Goal: Transaction & Acquisition: Purchase product/service

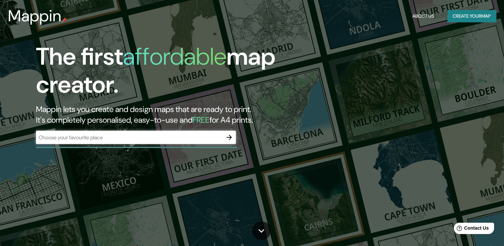
click at [475, 118] on div "The first affordable map creator. Mappin lets you create and design maps that a…" at bounding box center [252, 123] width 504 height 246
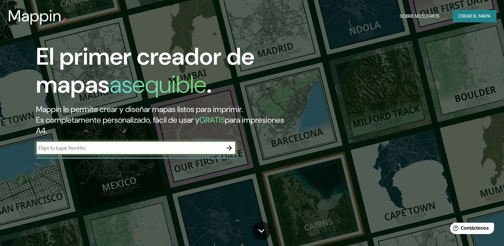
click at [163, 147] on input "text" at bounding box center [129, 148] width 186 height 8
click at [163, 147] on input "c" at bounding box center [129, 148] width 186 height 8
type input "cajamarca"
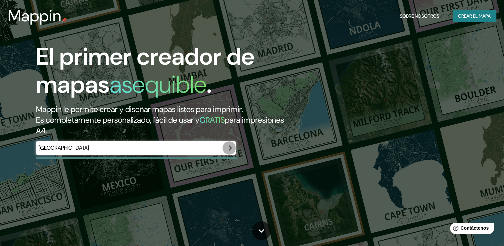
click at [231, 150] on icon "button" at bounding box center [229, 148] width 8 height 8
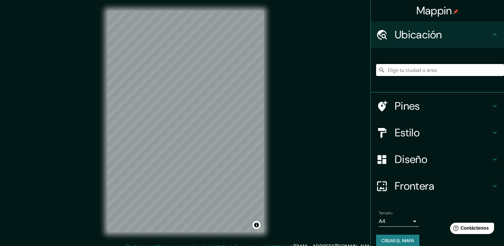
click at [426, 66] on input "Elige tu ciudad o área" at bounding box center [440, 70] width 128 height 12
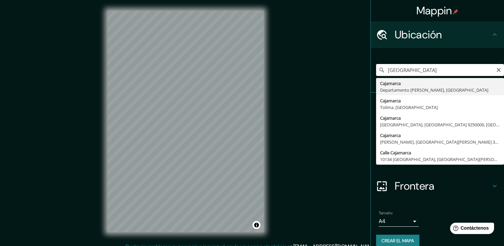
type input "Cajamarca, [GEOGRAPHIC_DATA][PERSON_NAME], [GEOGRAPHIC_DATA]"
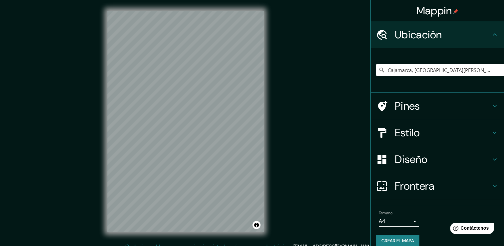
click at [433, 158] on h4 "Diseño" at bounding box center [442, 158] width 96 height 13
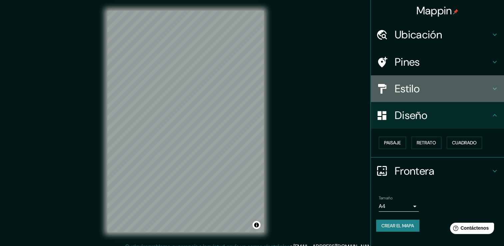
click at [453, 97] on div "Estilo" at bounding box center [436, 88] width 133 height 27
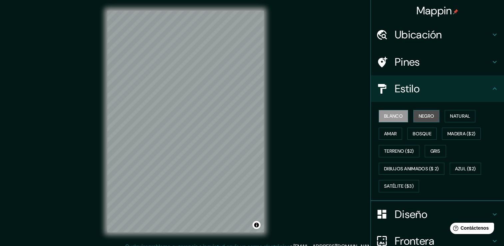
click at [426, 120] on button "Negro" at bounding box center [426, 116] width 26 height 12
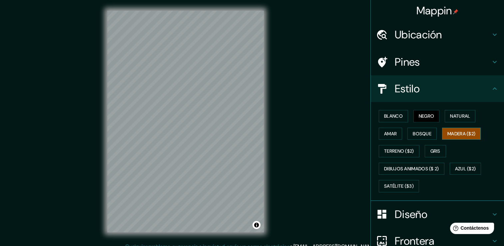
click at [456, 130] on font "Madera ($2)" at bounding box center [461, 133] width 28 height 8
click at [385, 132] on font "Amar" at bounding box center [390, 133] width 13 height 8
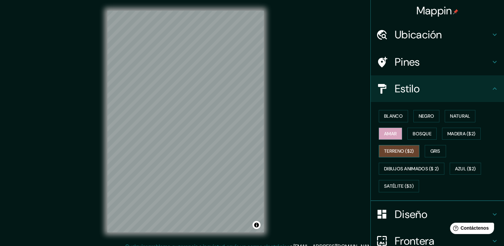
click at [397, 149] on font "Terreno ($2)" at bounding box center [399, 151] width 30 height 8
click at [430, 147] on font "Gris" at bounding box center [435, 151] width 10 height 8
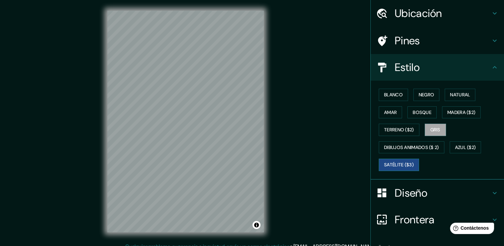
scroll to position [62, 0]
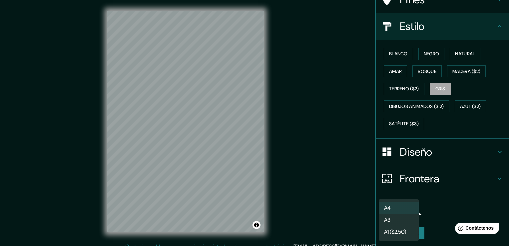
click at [410, 209] on body "Mappin Ubicación Cajamarca, Departamento de Cajamarca, Perú Pines Estilo Blanco…" at bounding box center [254, 123] width 509 height 246
click at [399, 223] on li "A3" at bounding box center [398, 220] width 40 height 12
type input "a4"
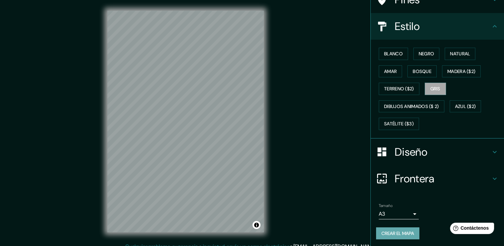
click at [400, 233] on font "Crear el mapa" at bounding box center [397, 233] width 33 height 8
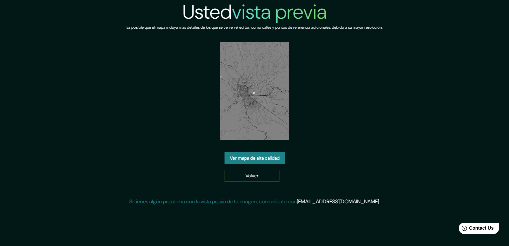
click at [240, 159] on link "Ver mapa de alta calidad" at bounding box center [254, 158] width 60 height 12
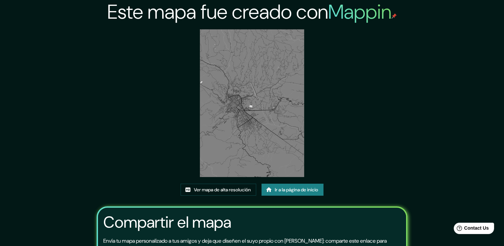
scroll to position [68, 0]
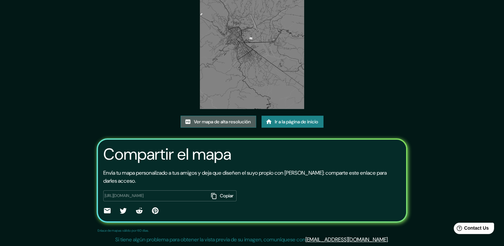
drag, startPoint x: 278, startPoint y: 10, endPoint x: 209, endPoint y: 119, distance: 128.2
click at [209, 119] on font "Ver mapa de alta resolución" at bounding box center [222, 121] width 57 height 8
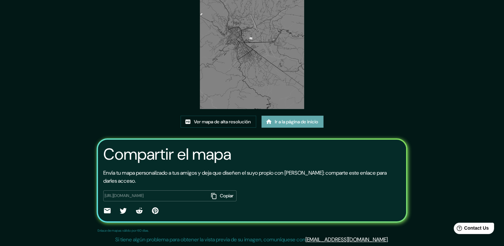
click at [310, 121] on font "Ir a la página de inicio" at bounding box center [296, 121] width 43 height 8
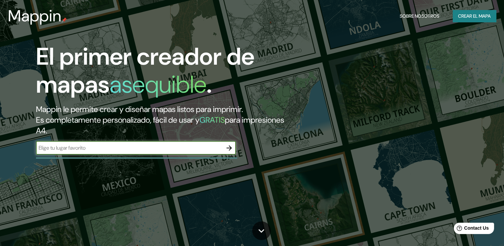
click at [186, 150] on input "text" at bounding box center [129, 148] width 186 height 8
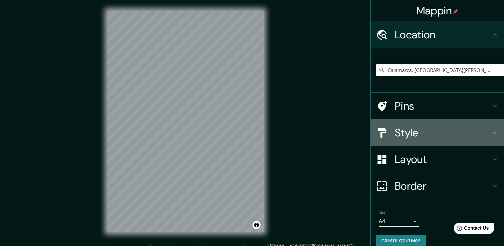
click at [427, 124] on div "Style" at bounding box center [436, 132] width 133 height 27
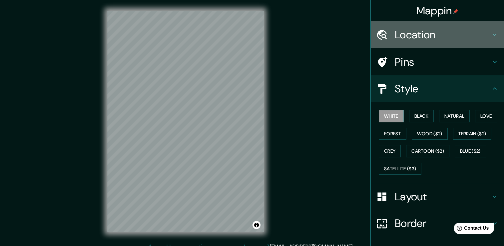
click at [433, 39] on h4 "Location" at bounding box center [442, 34] width 96 height 13
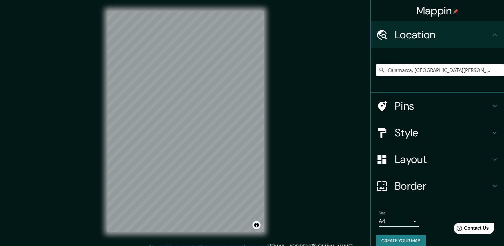
click at [414, 67] on input "Cajamarca, Departamento de Cajamarca, Perú" at bounding box center [440, 70] width 128 height 12
click at [412, 68] on input "Cajamarca, Departamento de Cajamarca, Perú" at bounding box center [440, 70] width 128 height 12
click at [412, 67] on input "Cajamarca, Departamento de Cajamarca, Perú" at bounding box center [440, 70] width 128 height 12
type input "}"
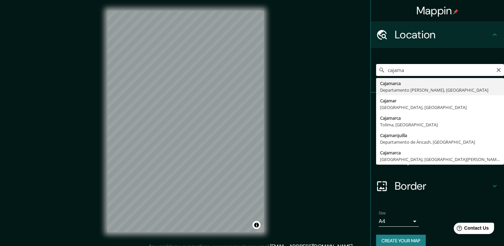
type input "Cajamarca, Departamento de Cajamarca, Perú"
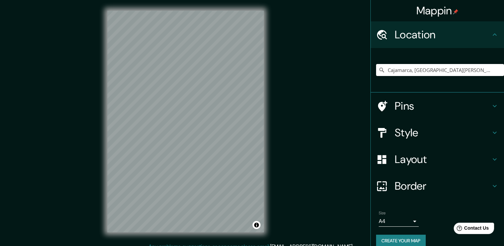
click at [397, 220] on body "Mappin Location Cajamarca, Departamento de Cajamarca, Perú Pins Style Layout Bo…" at bounding box center [252, 123] width 504 height 246
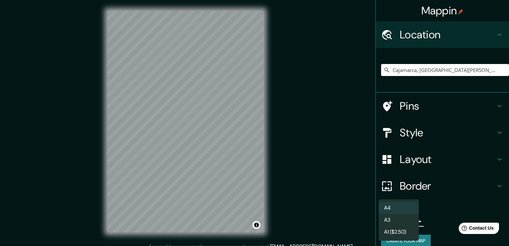
click at [396, 221] on li "A3" at bounding box center [398, 220] width 40 height 12
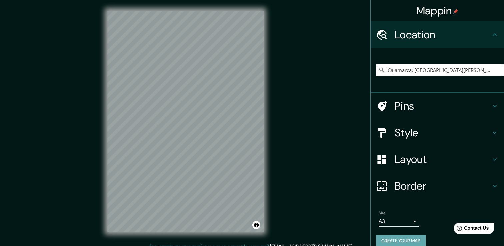
click at [399, 238] on button "Create your map" at bounding box center [401, 240] width 50 height 12
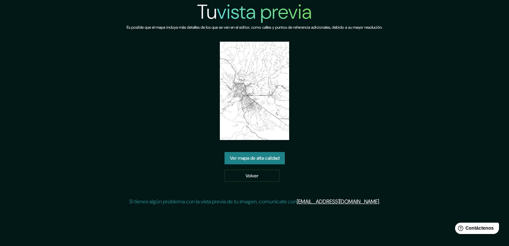
click at [272, 160] on font "Ver mapa de alta calidad" at bounding box center [255, 158] width 50 height 8
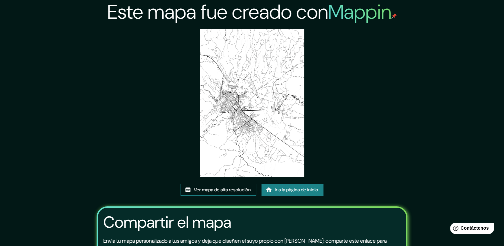
click at [217, 188] on font "Ver mapa de alta resolución" at bounding box center [222, 189] width 57 height 8
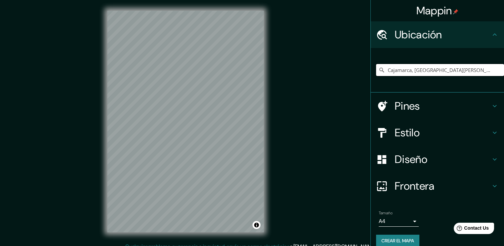
click at [382, 70] on input "Cajamarca, [GEOGRAPHIC_DATA][PERSON_NAME], [GEOGRAPHIC_DATA]" at bounding box center [440, 70] width 128 height 12
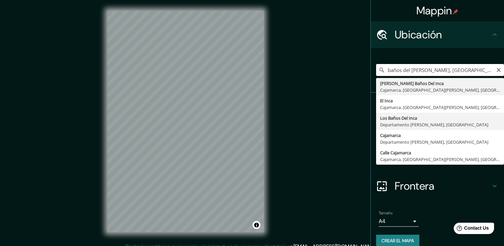
type input "Los Baños Del Inca, Departamento [PERSON_NAME][GEOGRAPHIC_DATA], [GEOGRAPHIC_DA…"
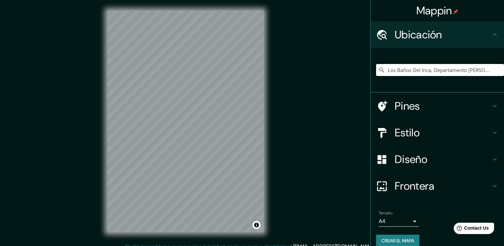
click at [435, 132] on h4 "Estilo" at bounding box center [442, 132] width 96 height 13
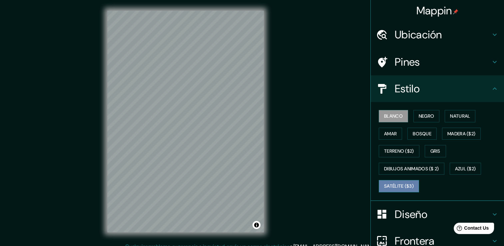
click at [392, 182] on font "Satélite ($3)" at bounding box center [399, 186] width 30 height 8
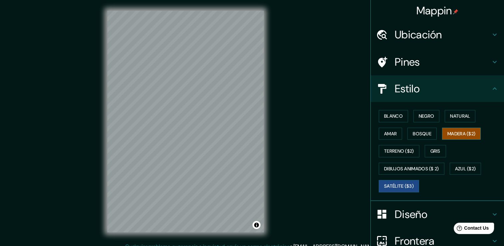
click at [456, 134] on font "Madera ($2)" at bounding box center [461, 133] width 28 height 8
click at [386, 117] on font "Blanco" at bounding box center [393, 116] width 19 height 8
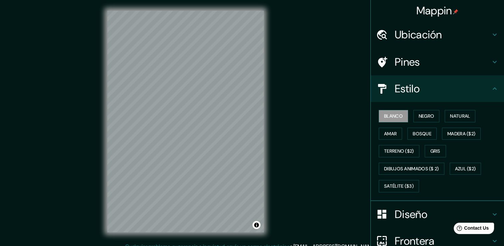
click at [416, 219] on h4 "Diseño" at bounding box center [442, 213] width 96 height 13
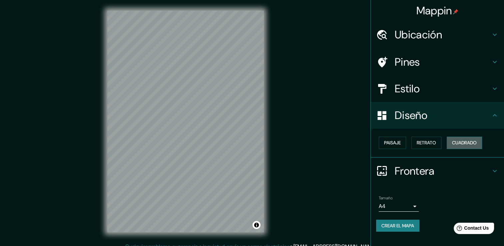
click at [458, 142] on font "Cuadrado" at bounding box center [464, 142] width 25 height 8
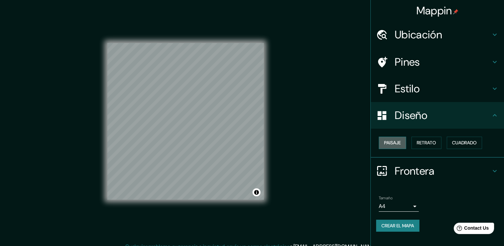
click at [398, 143] on font "Paisaje" at bounding box center [392, 142] width 17 height 8
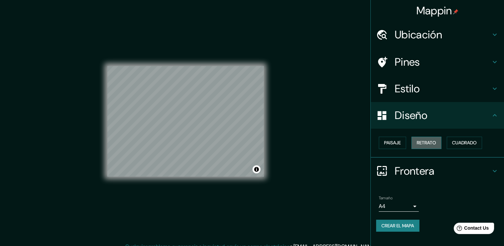
click at [425, 144] on font "Retrato" at bounding box center [425, 142] width 19 height 8
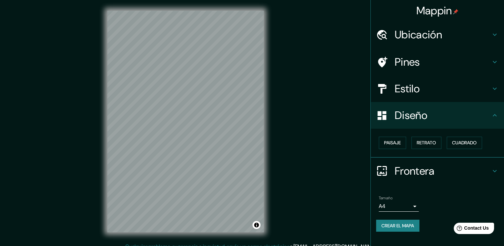
click at [419, 167] on h4 "Frontera" at bounding box center [442, 170] width 96 height 13
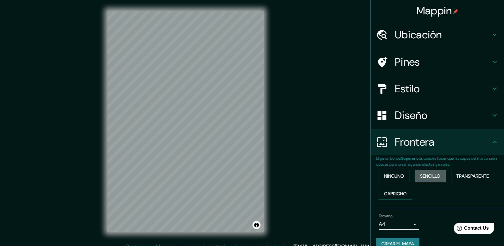
click at [423, 176] on font "Sencillo" at bounding box center [430, 176] width 20 height 8
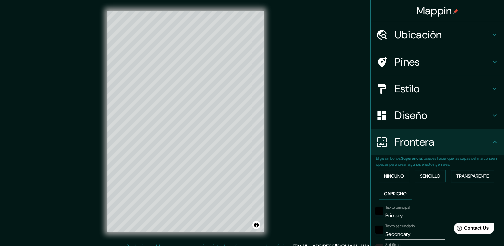
click at [467, 174] on font "Transparente" at bounding box center [472, 176] width 32 height 8
click at [397, 195] on font "Capricho" at bounding box center [395, 193] width 23 height 8
click at [389, 178] on font "Ninguno" at bounding box center [394, 176] width 20 height 8
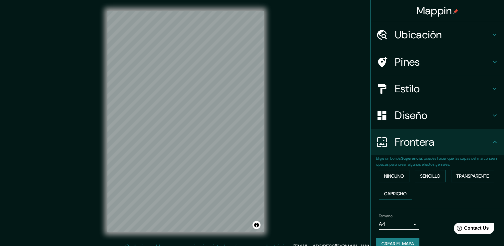
click at [419, 57] on h4 "Pines" at bounding box center [442, 61] width 96 height 13
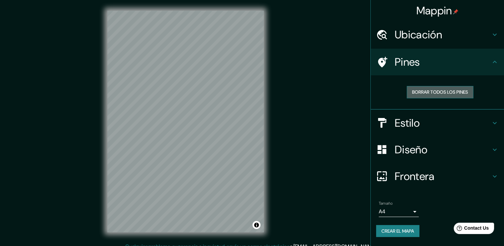
click at [423, 95] on font "Borrar todos los pines" at bounding box center [440, 92] width 56 height 8
drag, startPoint x: 151, startPoint y: 102, endPoint x: 154, endPoint y: 105, distance: 4.5
click at [154, 105] on div at bounding box center [153, 104] width 5 height 5
click at [153, 106] on div at bounding box center [152, 106] width 5 height 5
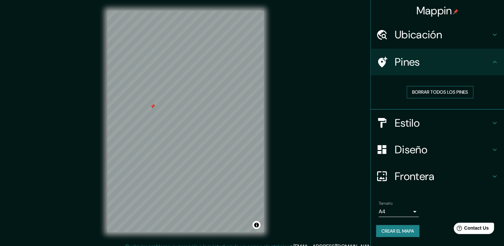
click at [421, 89] on font "Borrar todos los pines" at bounding box center [440, 92] width 56 height 8
click at [408, 60] on h4 "Pines" at bounding box center [442, 61] width 96 height 13
click at [437, 86] on button "Borrar todos los pines" at bounding box center [439, 92] width 67 height 12
click at [398, 66] on h4 "Pines" at bounding box center [442, 61] width 96 height 13
click at [401, 235] on button "Crear el mapa" at bounding box center [397, 231] width 43 height 12
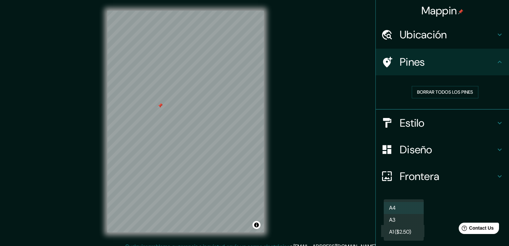
click at [411, 206] on body "Mappin Ubicación Los Baños Del Inca, Departamento de Cajamarca, Perú Pines Borr…" at bounding box center [254, 123] width 509 height 246
click at [405, 224] on li "A3" at bounding box center [403, 220] width 40 height 12
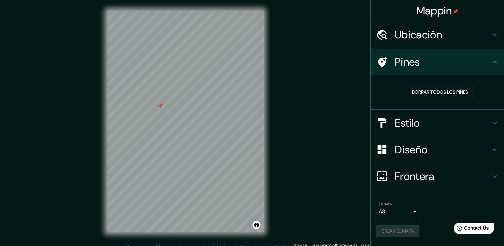
drag, startPoint x: 405, startPoint y: 224, endPoint x: 408, endPoint y: 228, distance: 5.0
click at [408, 228] on div "Crear el mapa" at bounding box center [437, 231] width 122 height 12
click at [404, 230] on font "Crear el mapa" at bounding box center [397, 231] width 33 height 8
click at [389, 233] on font "Crear el mapa" at bounding box center [397, 231] width 33 height 8
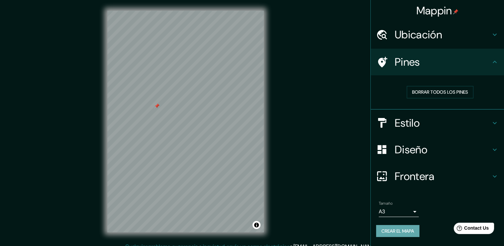
click at [401, 229] on font "Crear el mapa" at bounding box center [397, 231] width 33 height 8
click at [435, 89] on font "Borrar todos los pines" at bounding box center [440, 92] width 56 height 8
click at [388, 228] on font "Crear el mapa" at bounding box center [397, 231] width 33 height 8
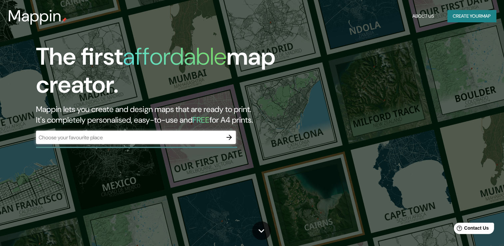
click at [135, 132] on div "​" at bounding box center [136, 136] width 200 height 13
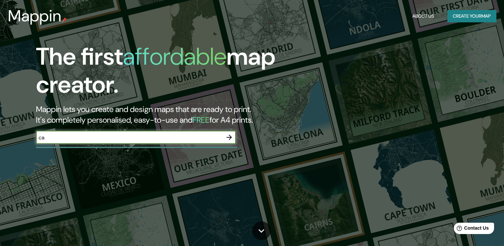
type input "[GEOGRAPHIC_DATA]"
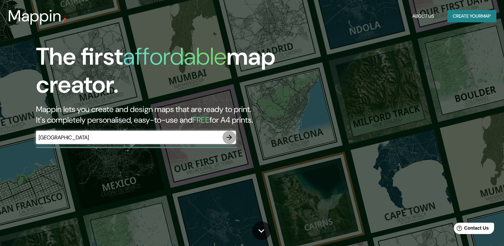
click at [230, 131] on button "button" at bounding box center [228, 136] width 13 height 13
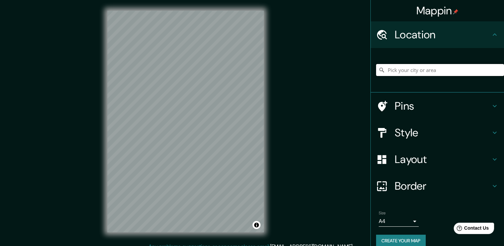
click at [421, 66] on input "Pick your city or area" at bounding box center [440, 70] width 128 height 12
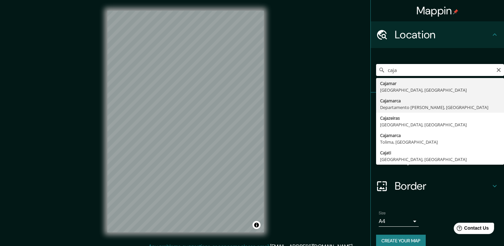
type input "Cajamarca, Departamento de Cajamarca, Perú"
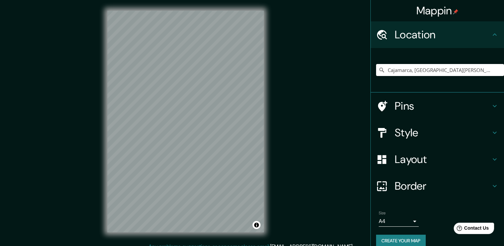
click at [401, 223] on body "Mappin Location Cajamarca, Departamento de Cajamarca, Perú Pins Style Layout Bo…" at bounding box center [252, 123] width 504 height 246
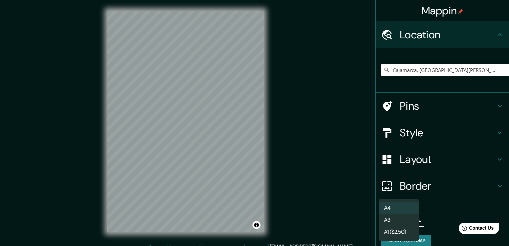
click at [398, 221] on li "A3" at bounding box center [398, 220] width 40 height 12
type input "a4"
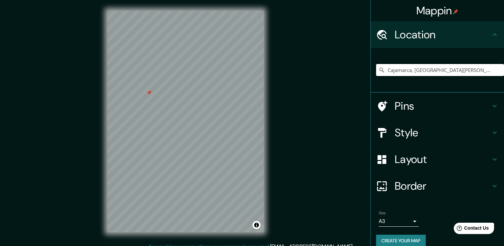
click at [403, 106] on h4 "Pins" at bounding box center [442, 105] width 96 height 13
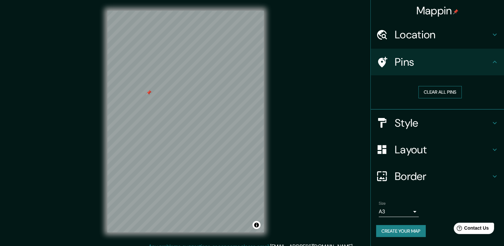
click at [424, 91] on button "Clear all pins" at bounding box center [439, 92] width 43 height 12
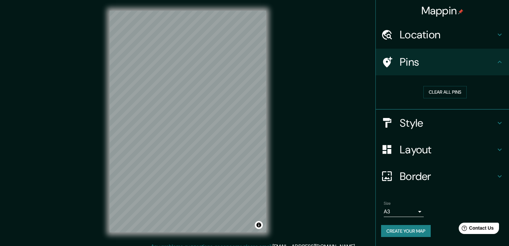
click at [407, 214] on body "Mappin Location Cajamarca, Departamento de Cajamarca, Perú Pins Clear all pins …" at bounding box center [254, 123] width 509 height 246
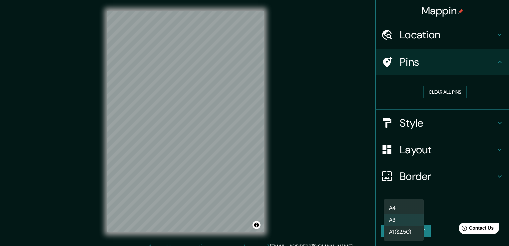
click at [431, 208] on div at bounding box center [254, 123] width 509 height 246
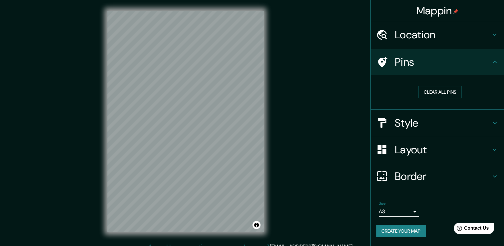
click at [412, 232] on button "Create your map" at bounding box center [401, 231] width 50 height 12
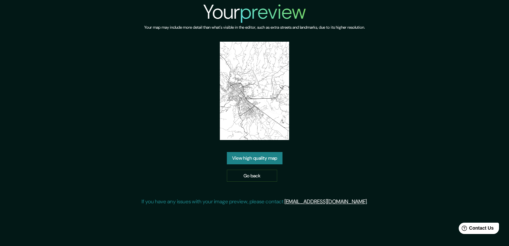
click at [246, 154] on link "View high quality map" at bounding box center [255, 158] width 56 height 12
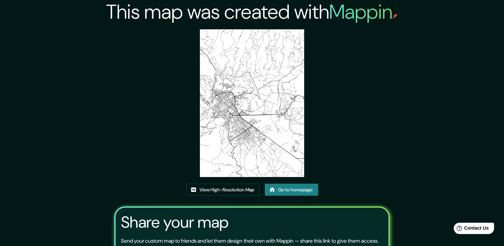
click at [233, 43] on img at bounding box center [252, 102] width 104 height 147
click at [227, 192] on link "View High-Resolution Map" at bounding box center [222, 189] width 73 height 12
